Goal: Task Accomplishment & Management: Use online tool/utility

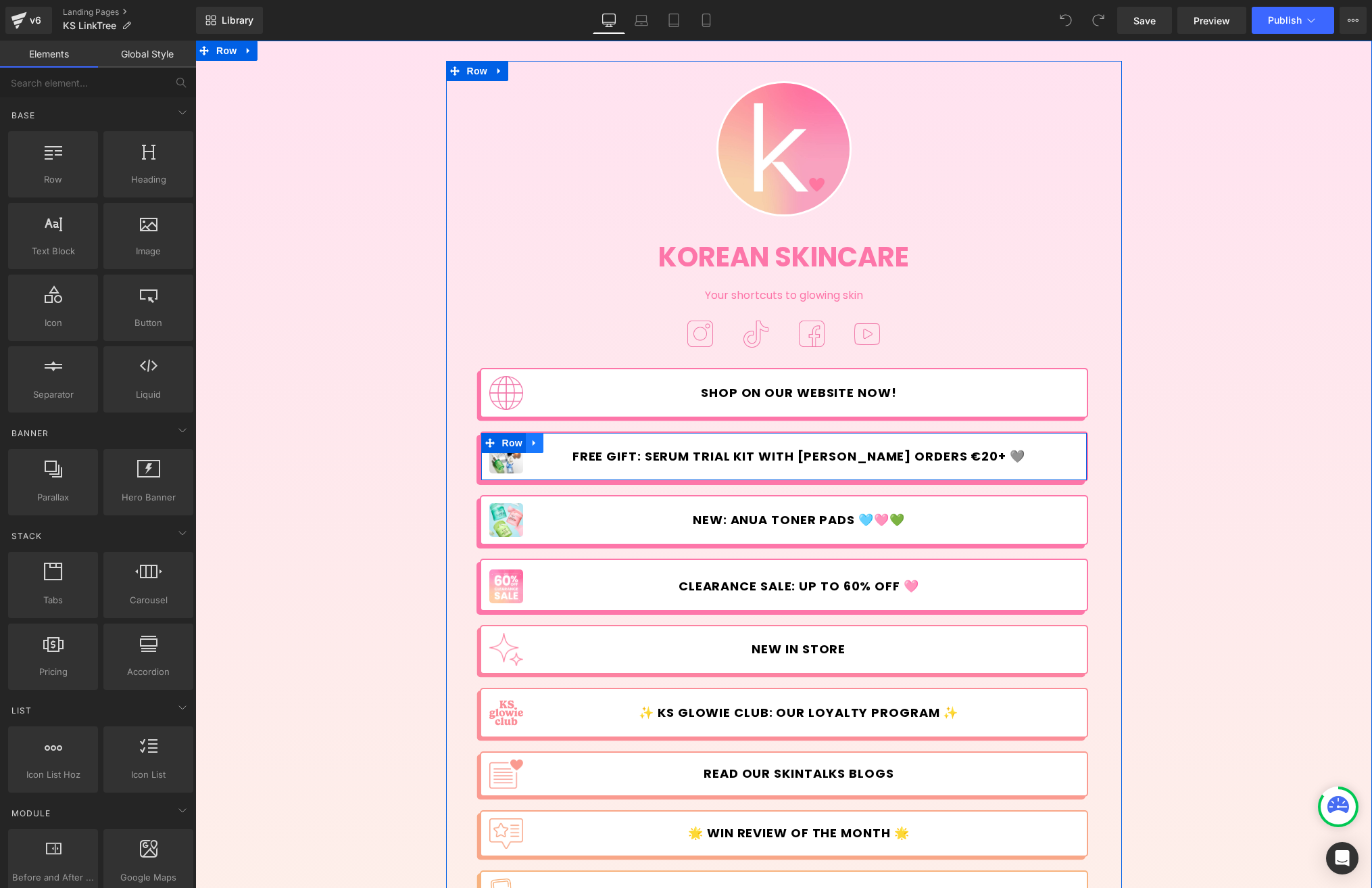
click at [536, 444] on link at bounding box center [535, 442] width 18 height 20
click at [547, 441] on icon at bounding box center [552, 443] width 10 height 10
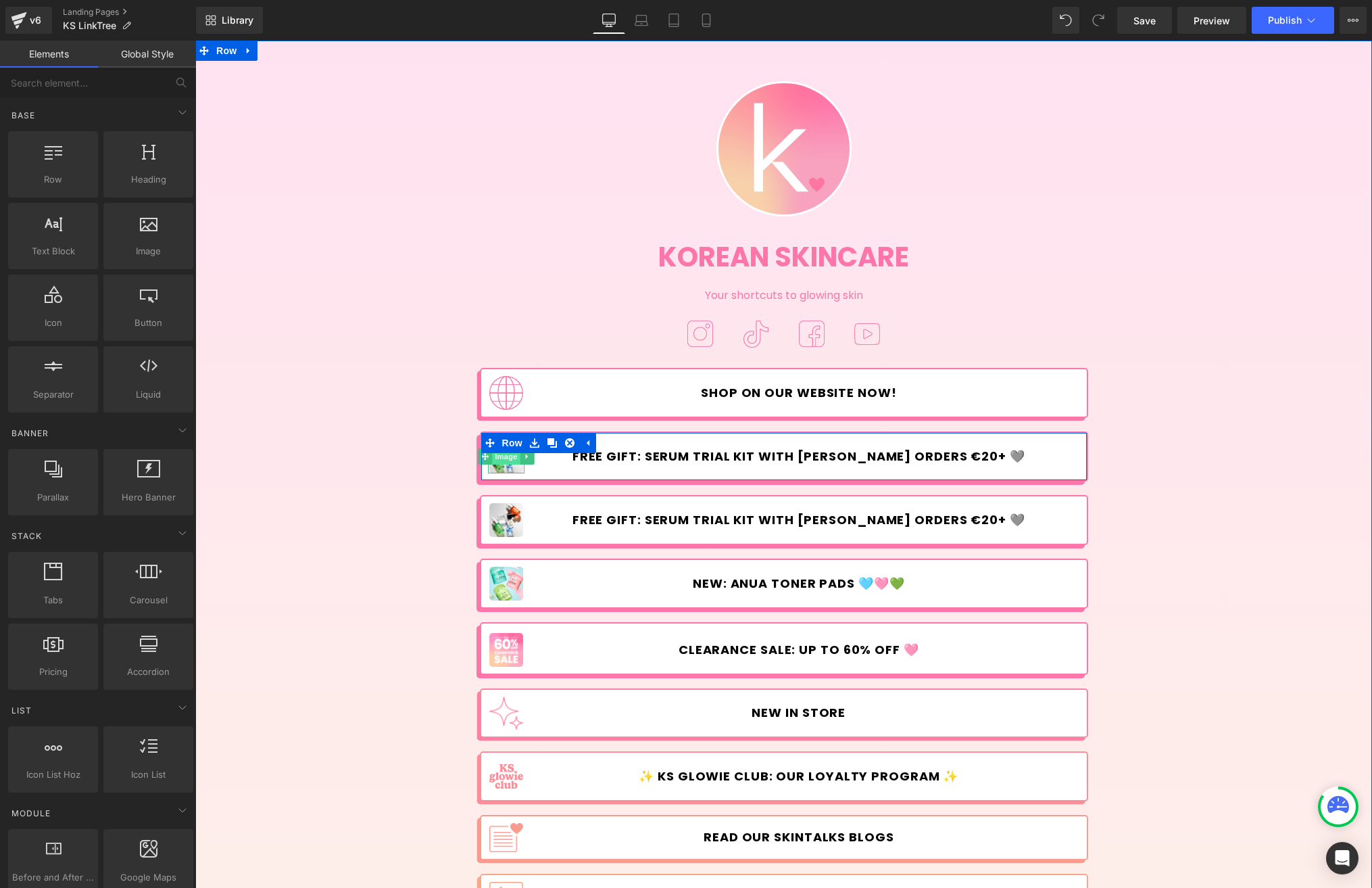
click at [499, 460] on span "Image" at bounding box center [506, 456] width 28 height 16
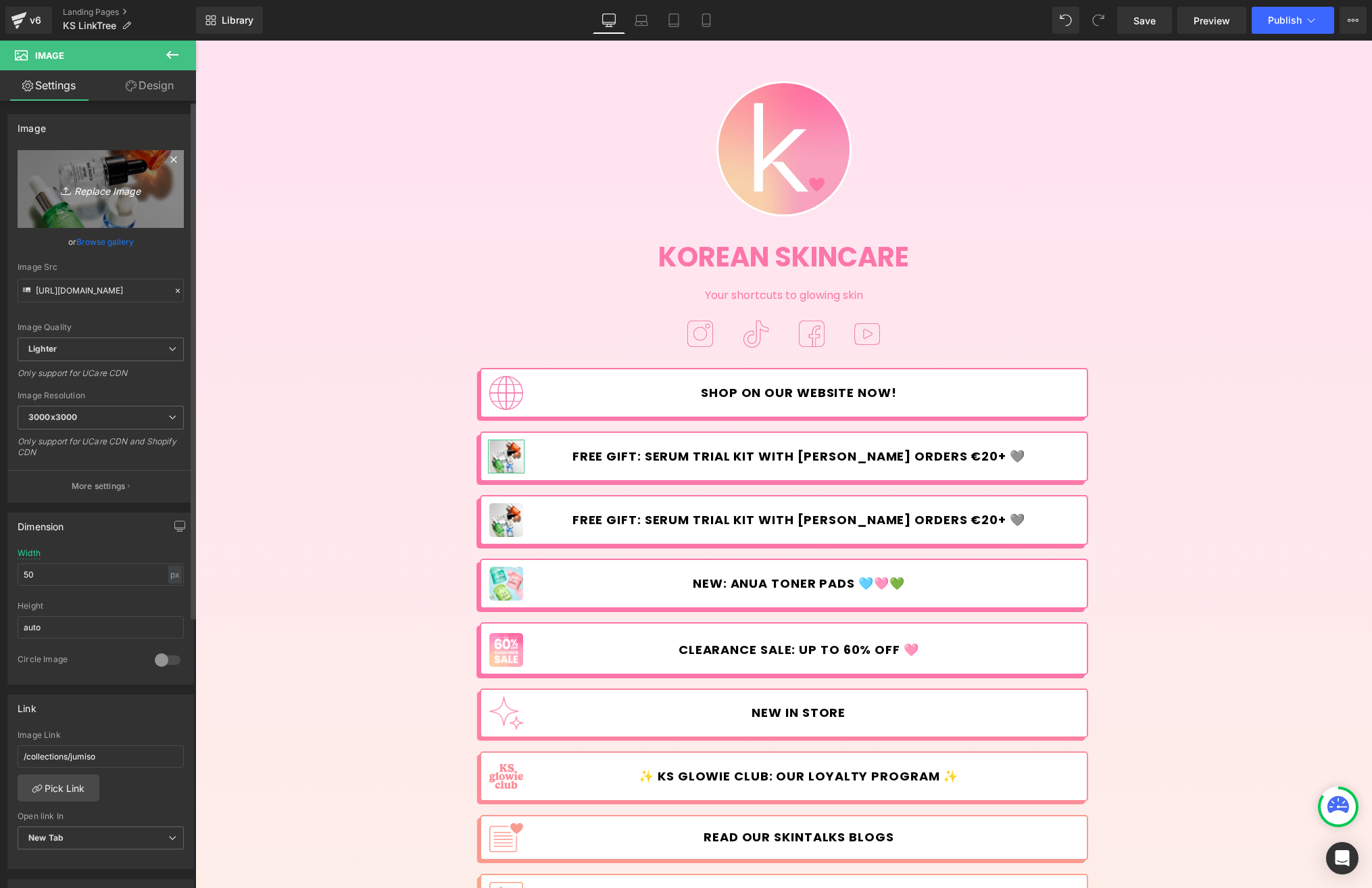
click at [111, 195] on icon "Replace Image" at bounding box center [101, 189] width 108 height 17
type input "C:\fakepath\VitaminC_Sale-linktree.jpg"
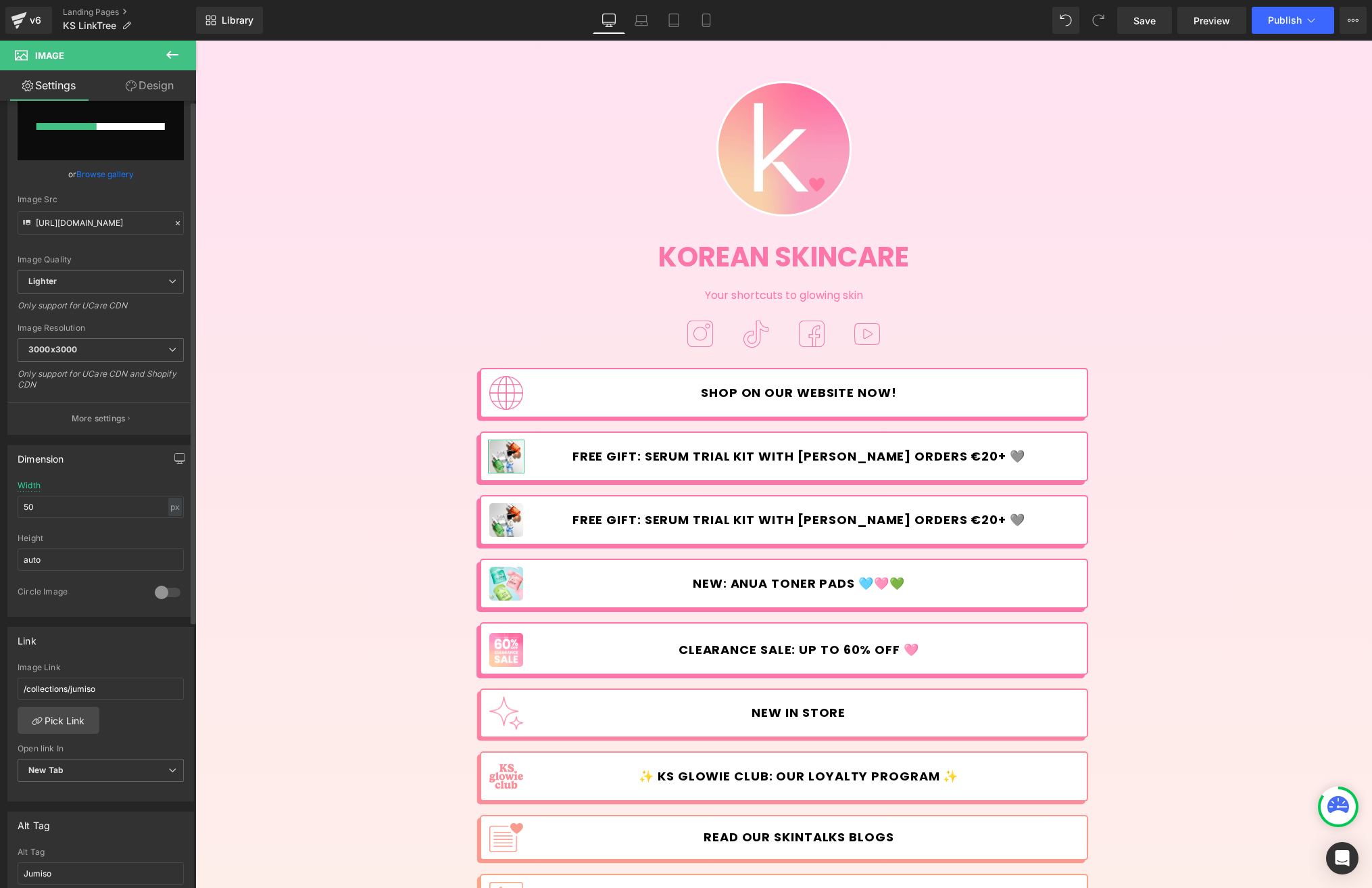
scroll to position [117, 0]
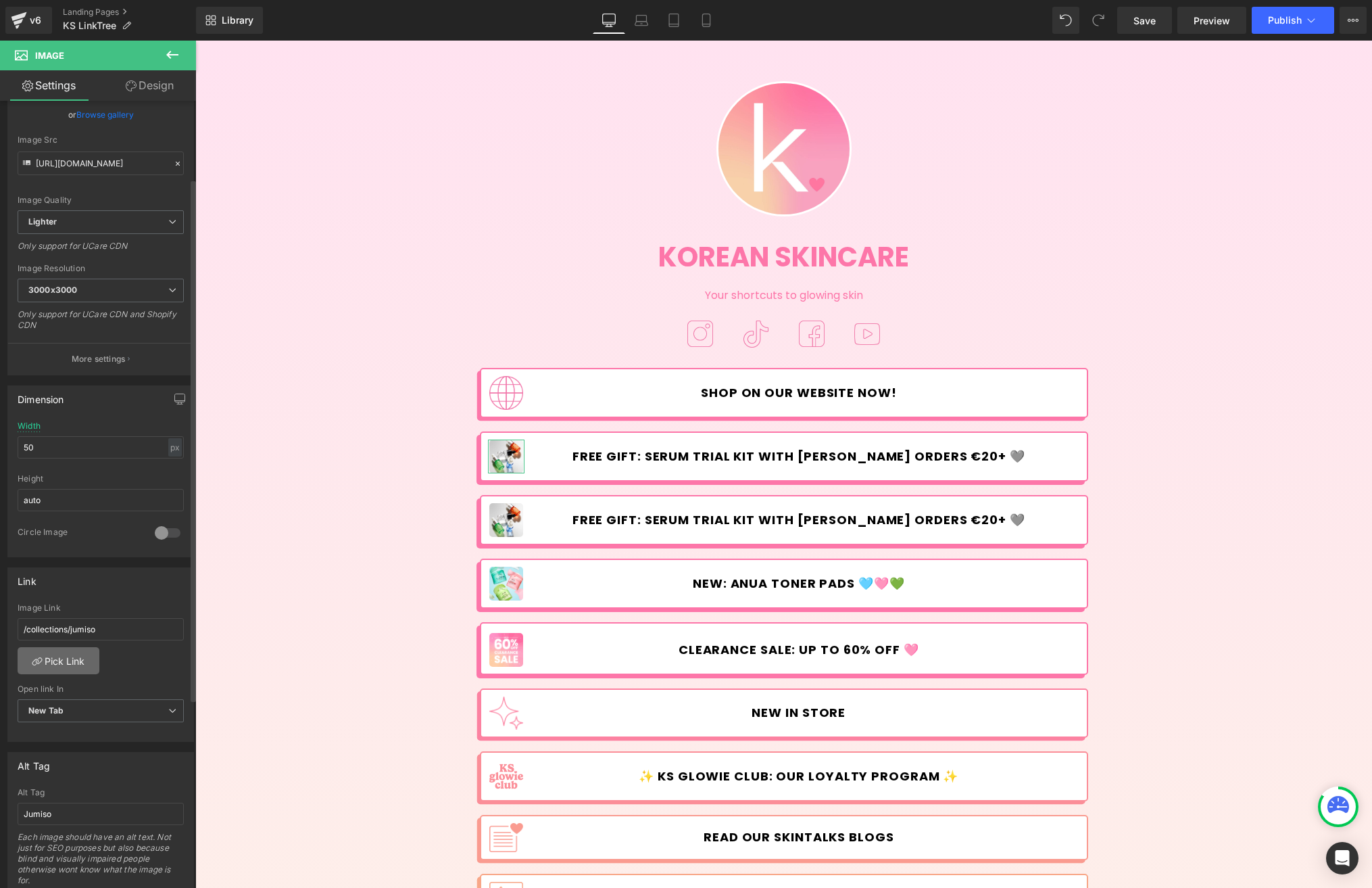
click at [84, 659] on link "Pick Link" at bounding box center [59, 661] width 82 height 27
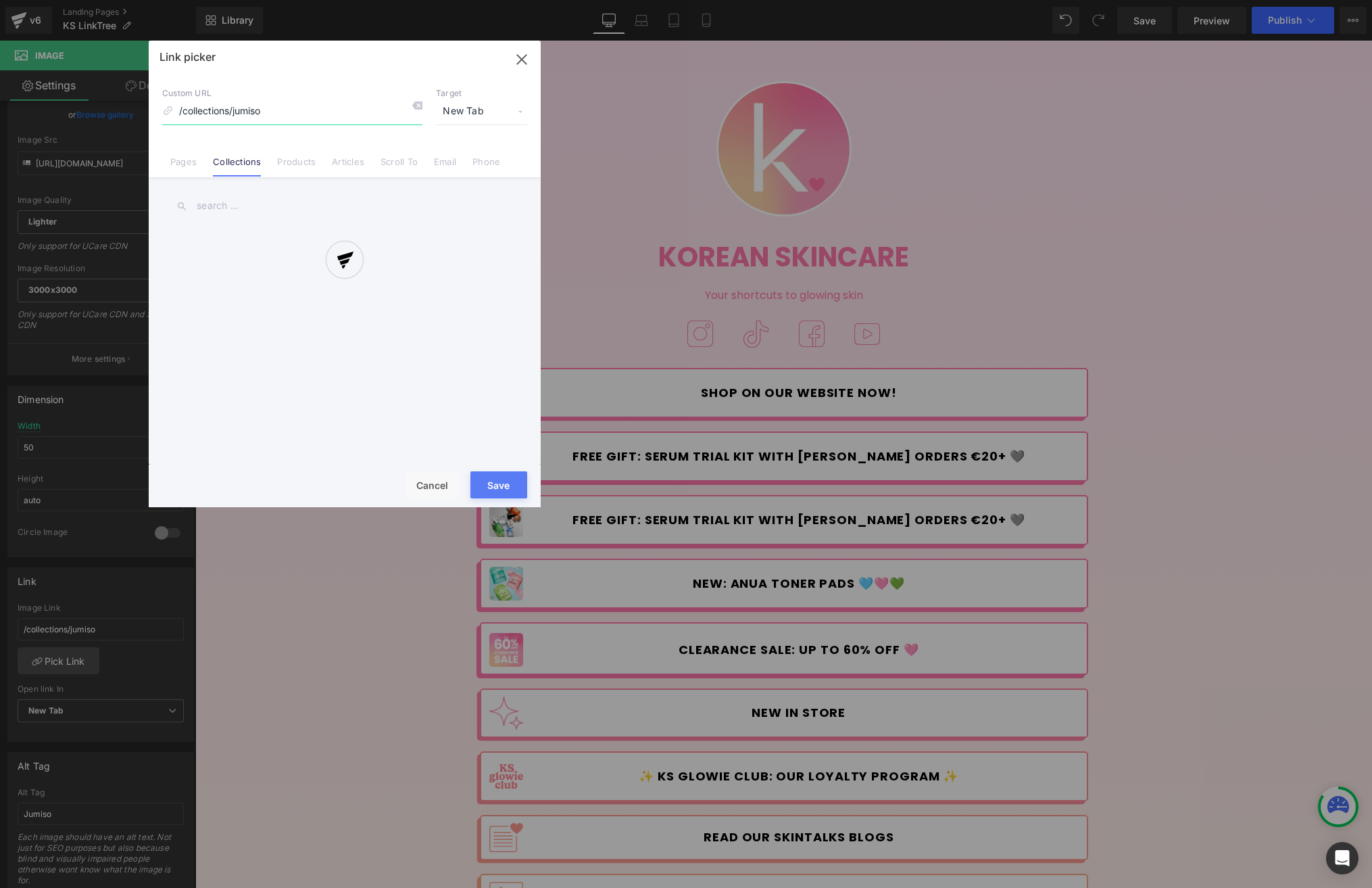
type input "[URL][DOMAIN_NAME]"
click at [234, 207] on div at bounding box center [345, 274] width 392 height 467
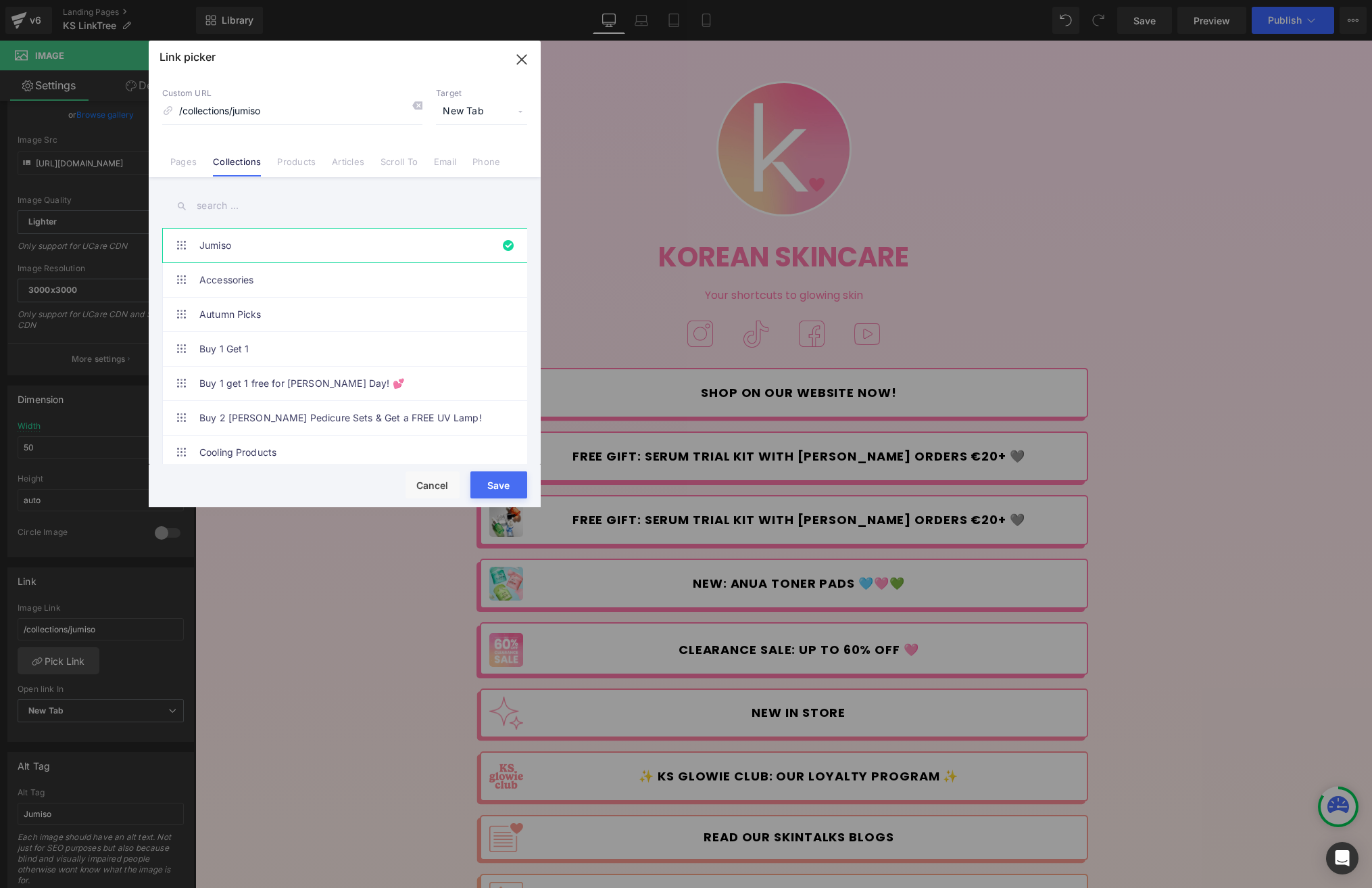
click at [235, 213] on input "text" at bounding box center [344, 206] width 365 height 30
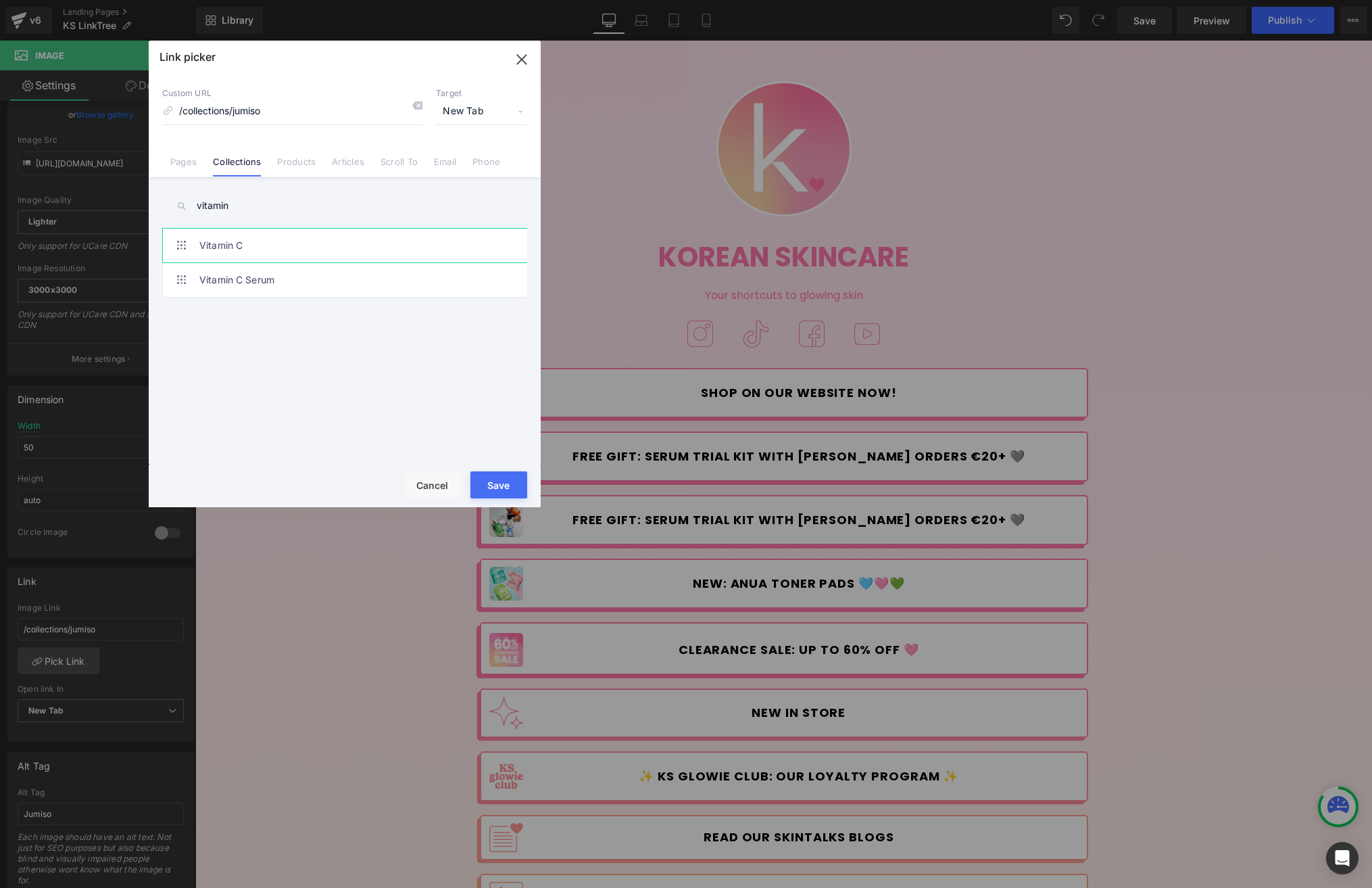
type input "vitamin"
click at [292, 244] on link "Vitamin C" at bounding box center [348, 244] width 297 height 33
type input "/collections/vitamin-c"
click at [497, 473] on button "Save" at bounding box center [498, 484] width 56 height 27
type input "/collections/vitamin-c"
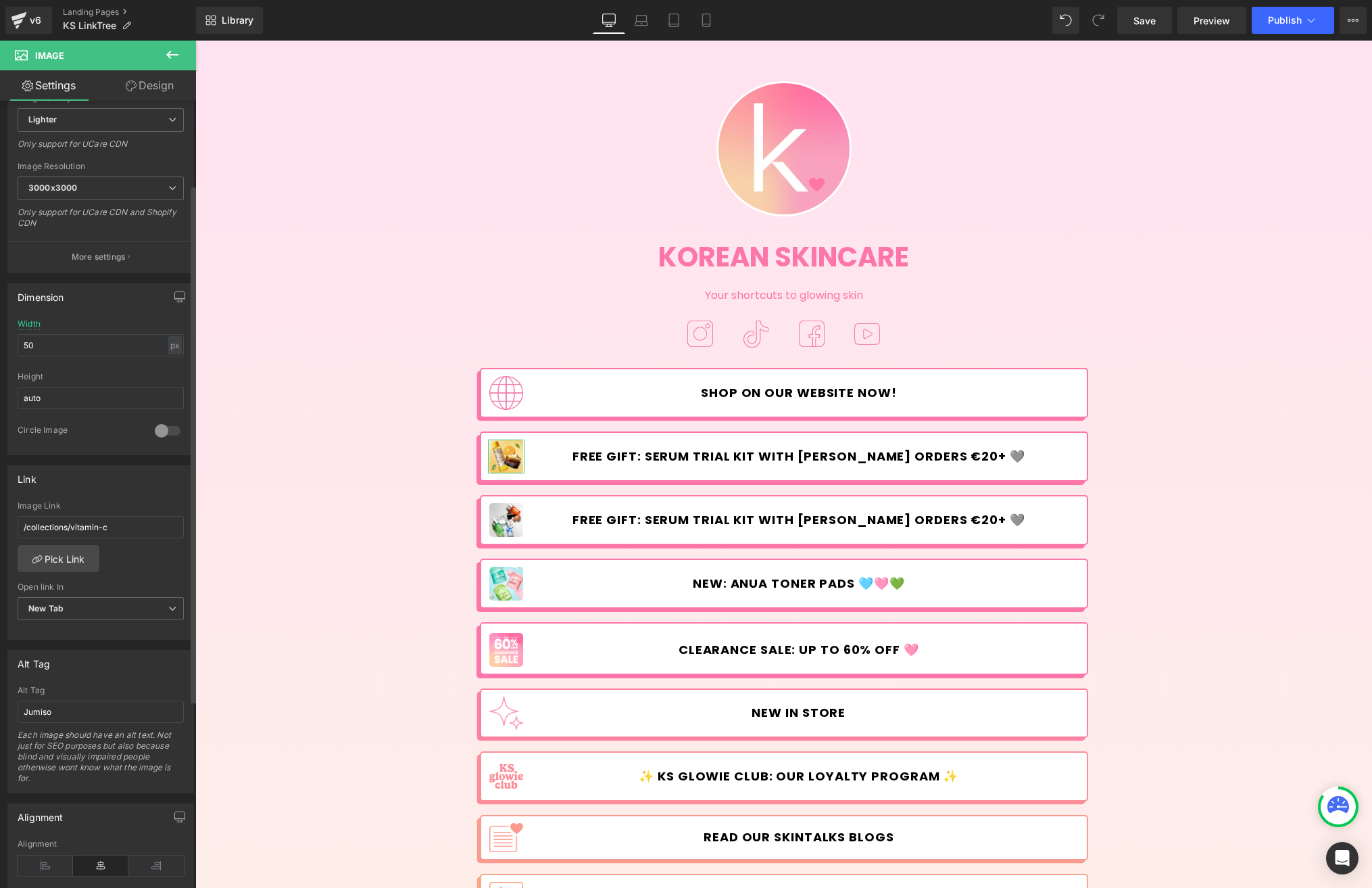
scroll to position [412, 0]
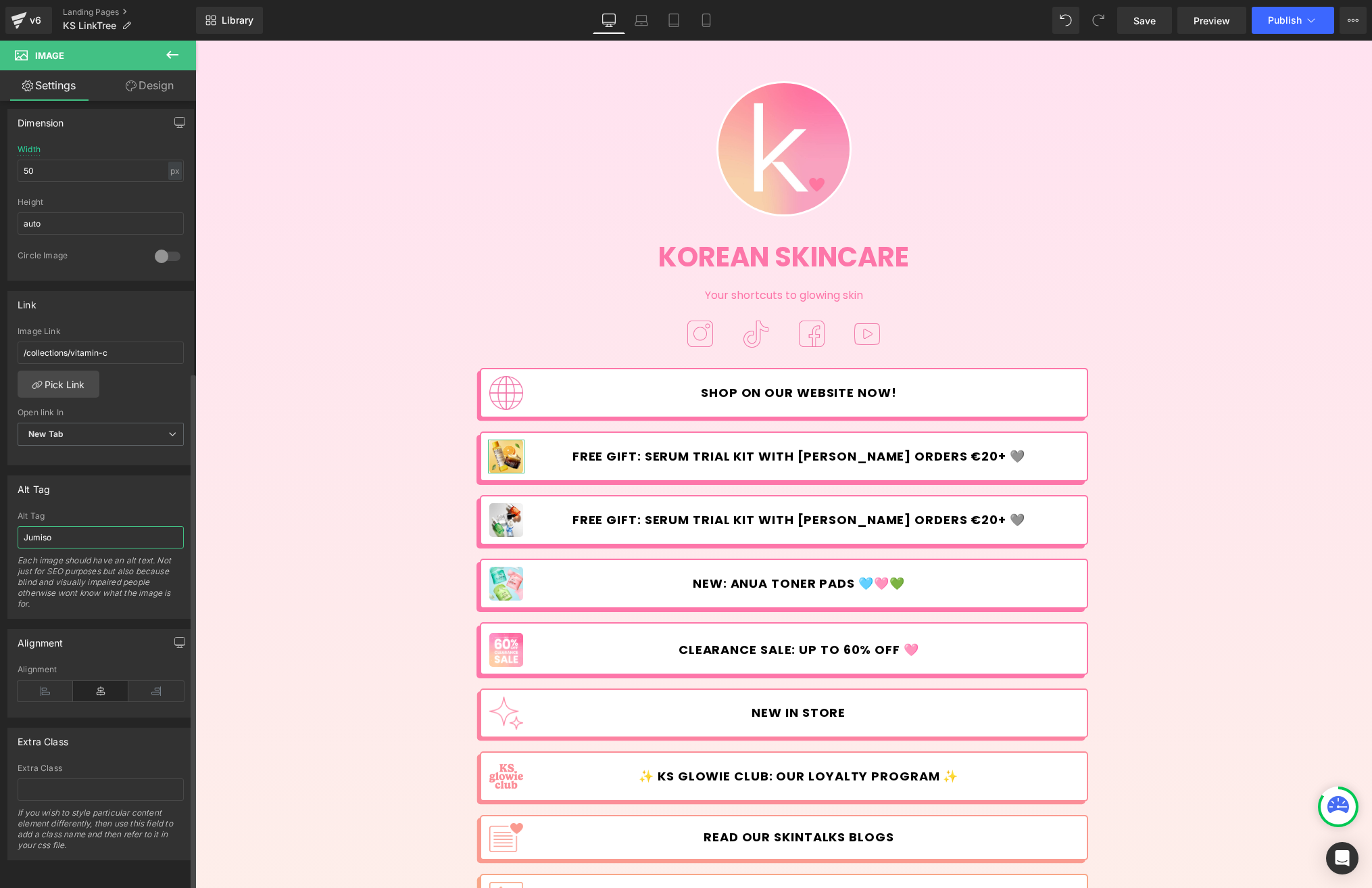
click at [101, 527] on input "Jumiso" at bounding box center [101, 537] width 166 height 22
type input "Vitamin C"
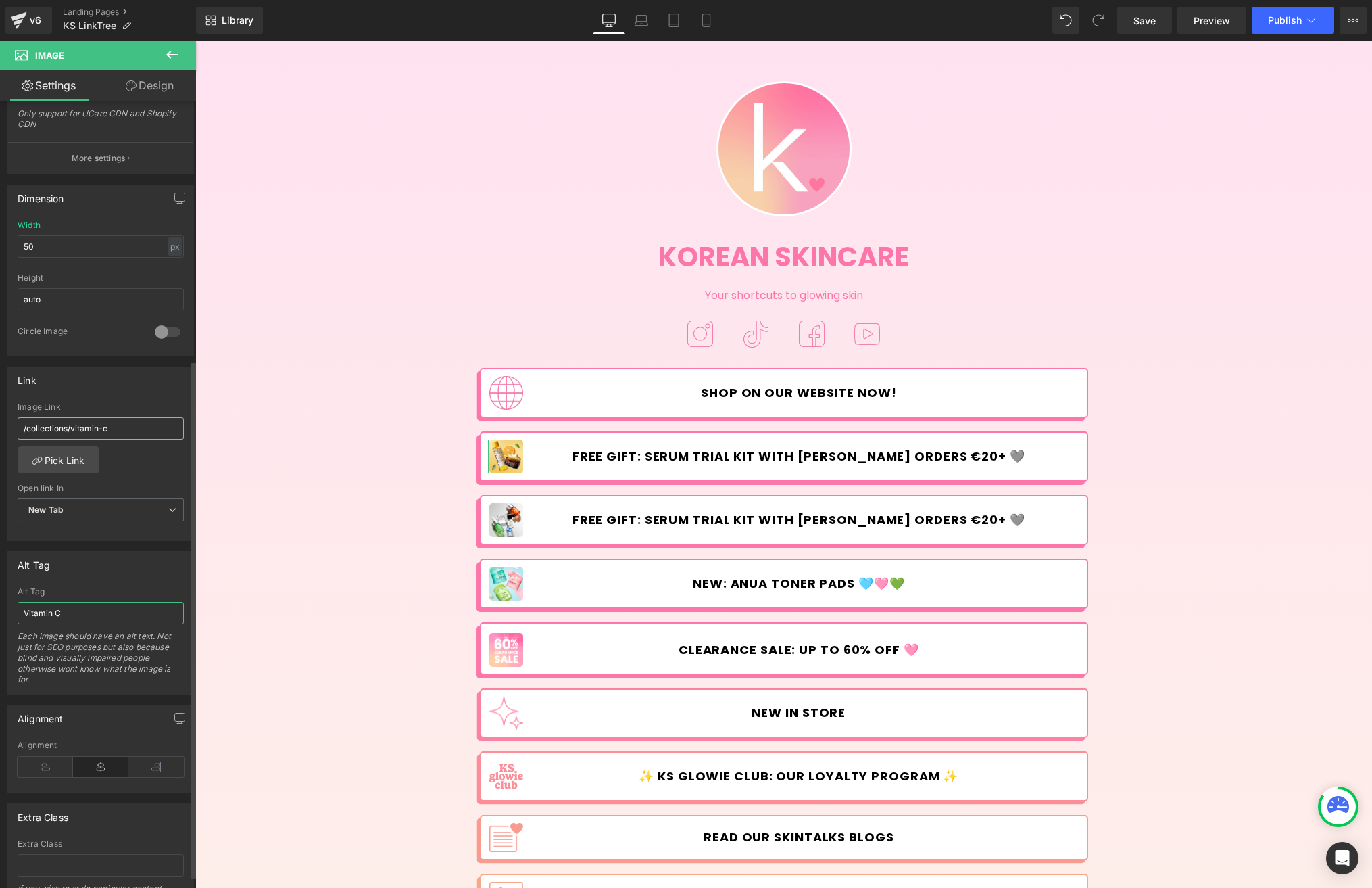
scroll to position [294, 0]
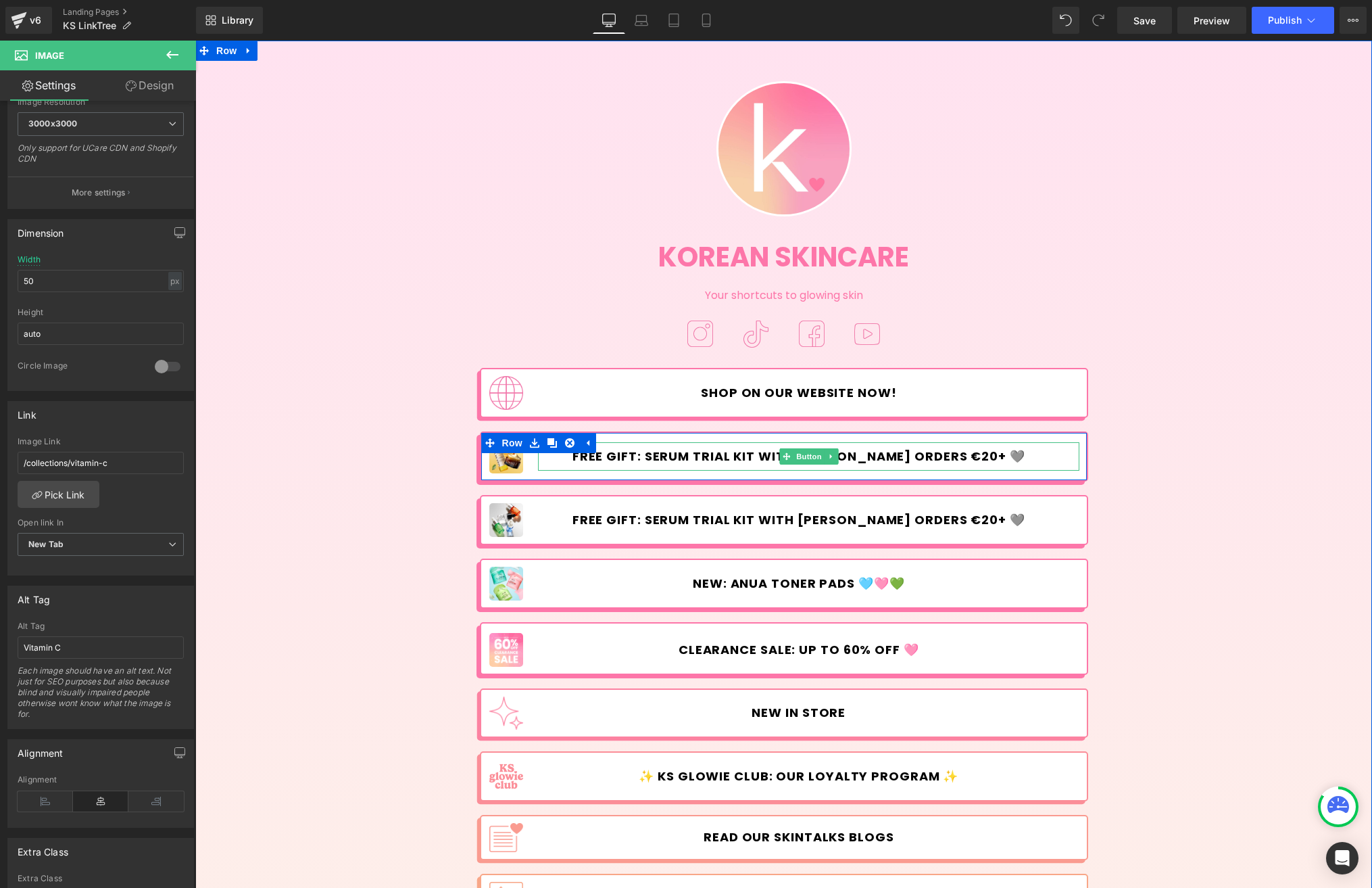
click at [715, 458] on span "FREE GIFT: SERUM TRIAL KIT WITH [PERSON_NAME] ORDERS €20+ 🩶" at bounding box center [799, 456] width 453 height 15
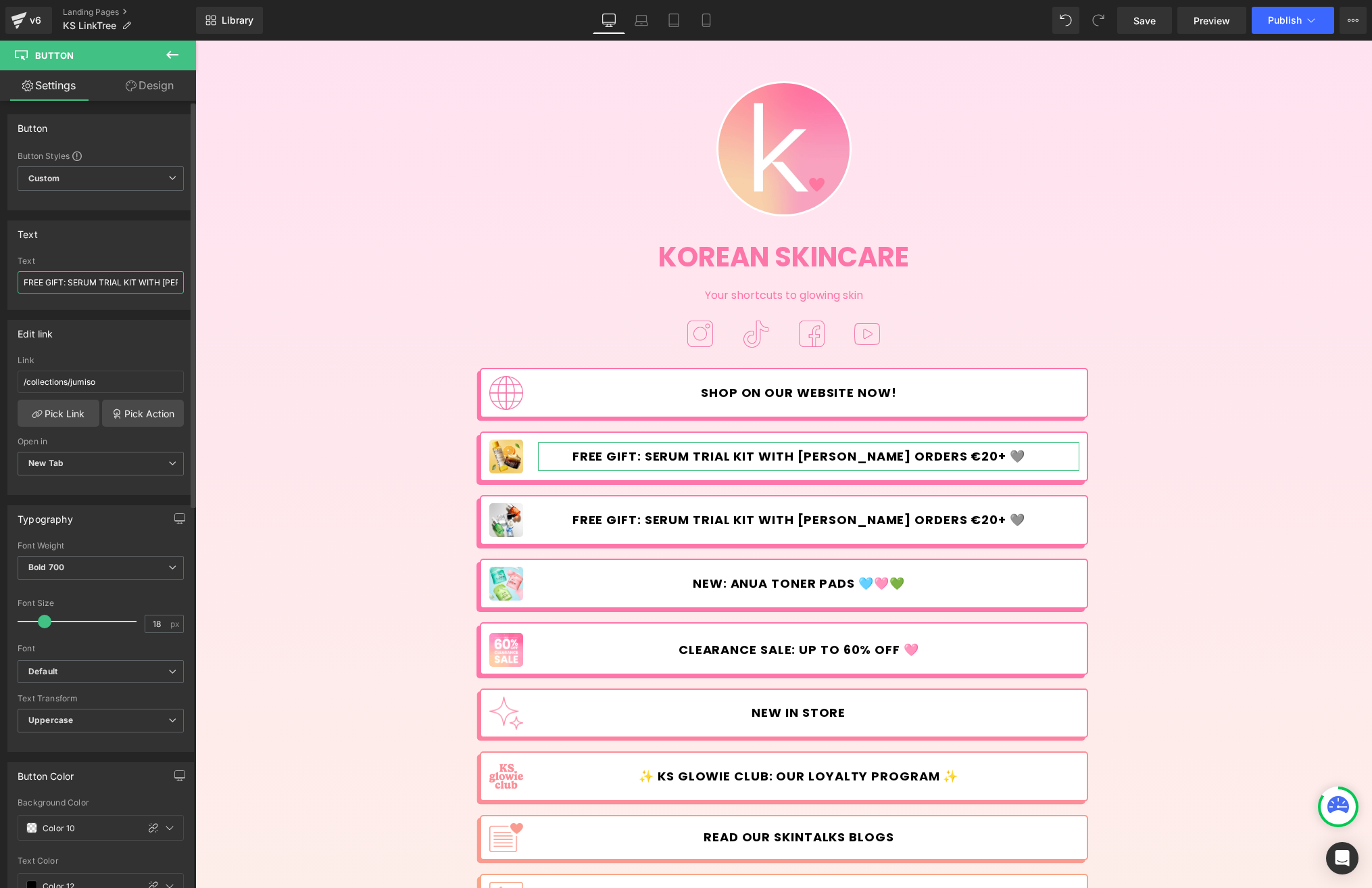
click at [80, 279] on input "FREE GIFT: SERUM TRIAL KIT WITH [PERSON_NAME] ORDERS €20+ 🩶" at bounding box center [101, 282] width 166 height 22
drag, startPoint x: 353, startPoint y: 318, endPoint x: 236, endPoint y: 278, distance: 123.6
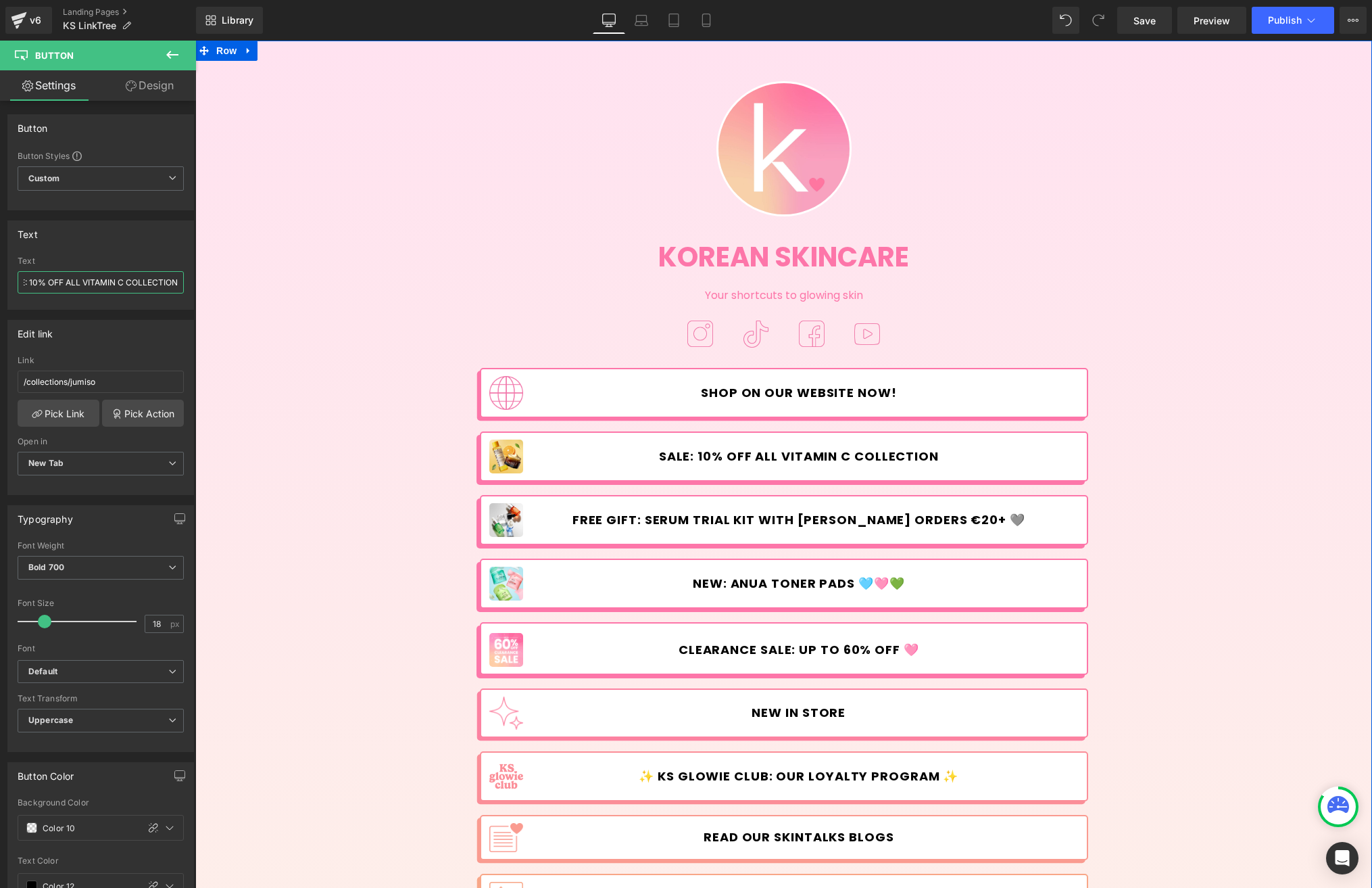
paste input "💛"
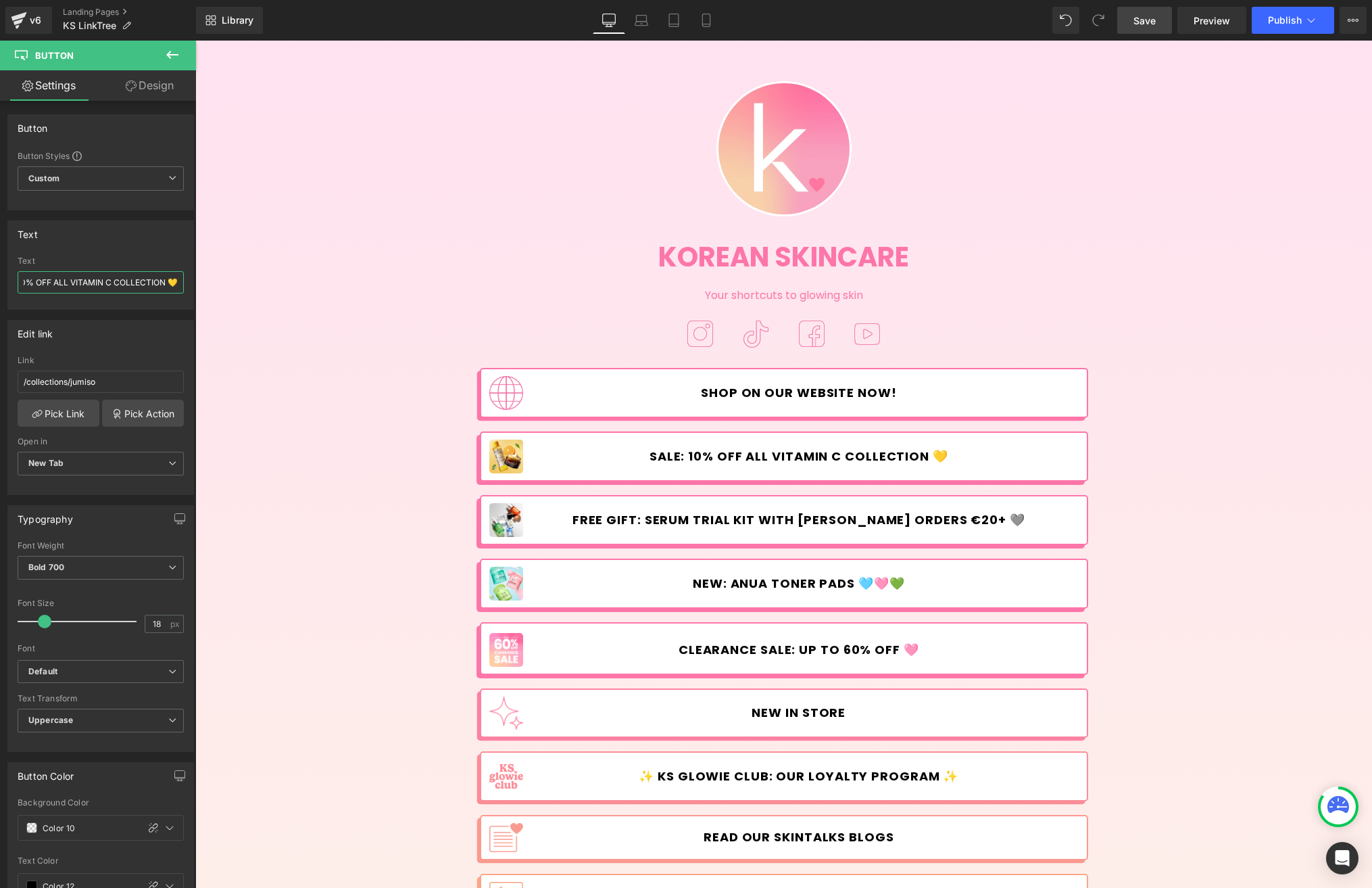
type input "SALE: 10% OFF ALL VITAMIN C COLLECTION 💛"
click at [1153, 19] on span "Save" at bounding box center [1145, 20] width 22 height 14
